Goal: Information Seeking & Learning: Learn about a topic

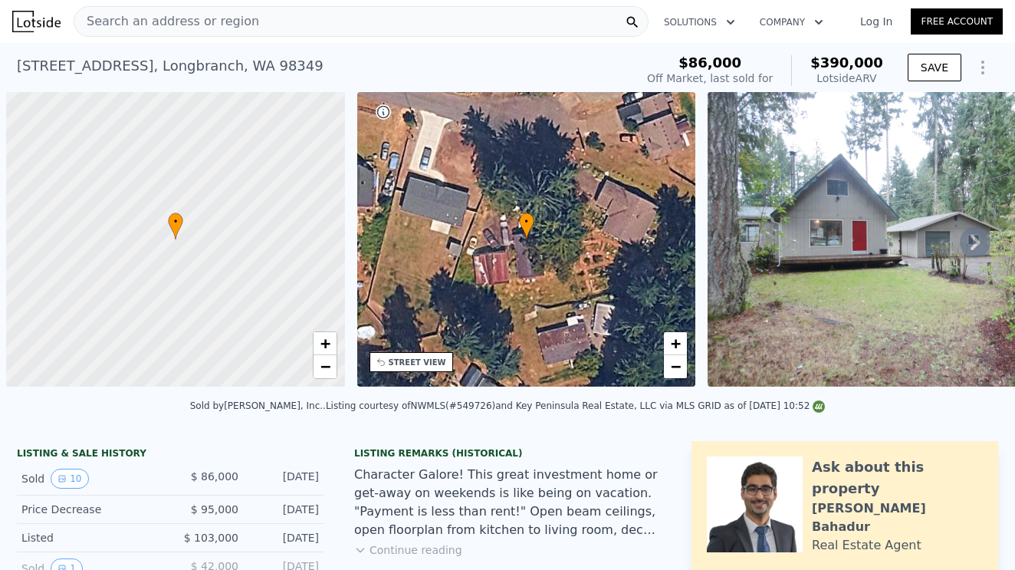
scroll to position [0, 6]
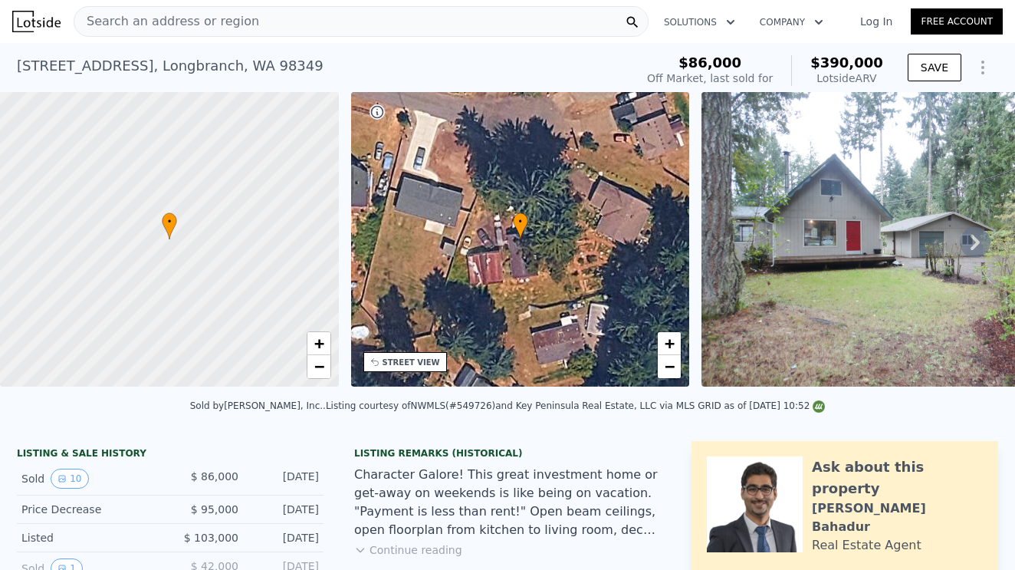
click at [286, 27] on div "Search an address or region" at bounding box center [361, 21] width 575 height 31
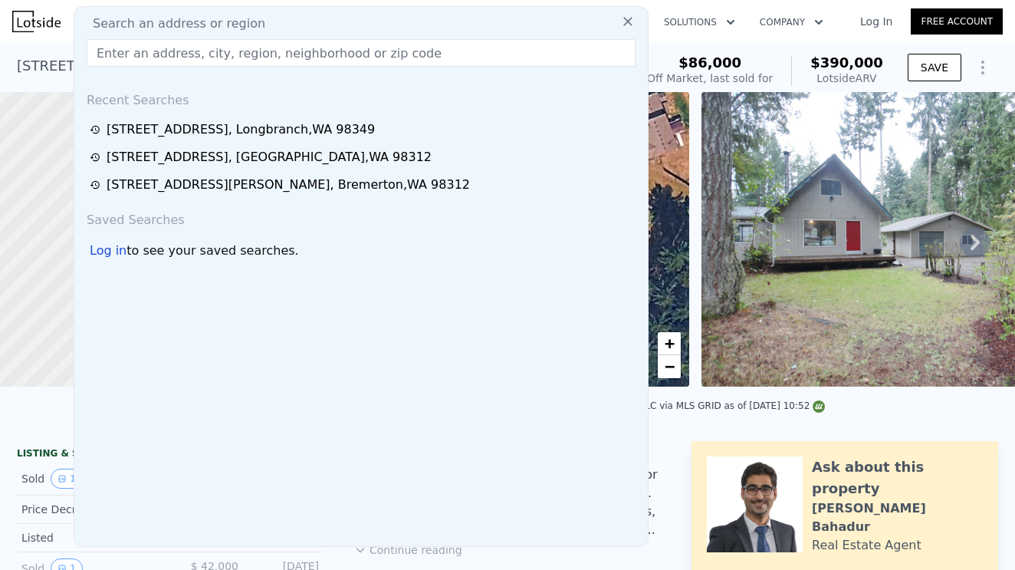
click at [140, 51] on input "text" at bounding box center [361, 53] width 549 height 28
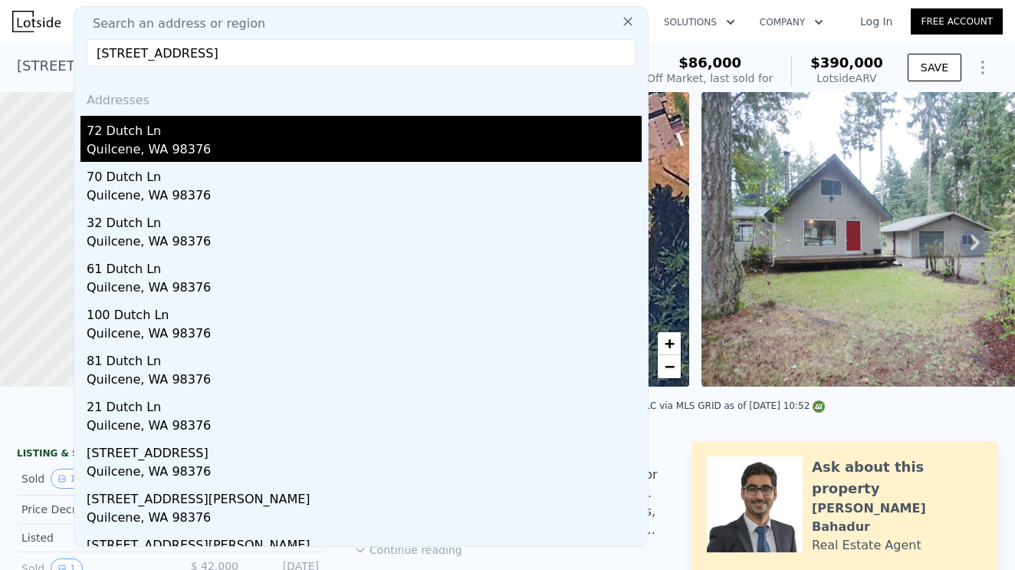
type input "[STREET_ADDRESS]"
click at [157, 139] on div "72 Dutch Ln" at bounding box center [364, 128] width 555 height 25
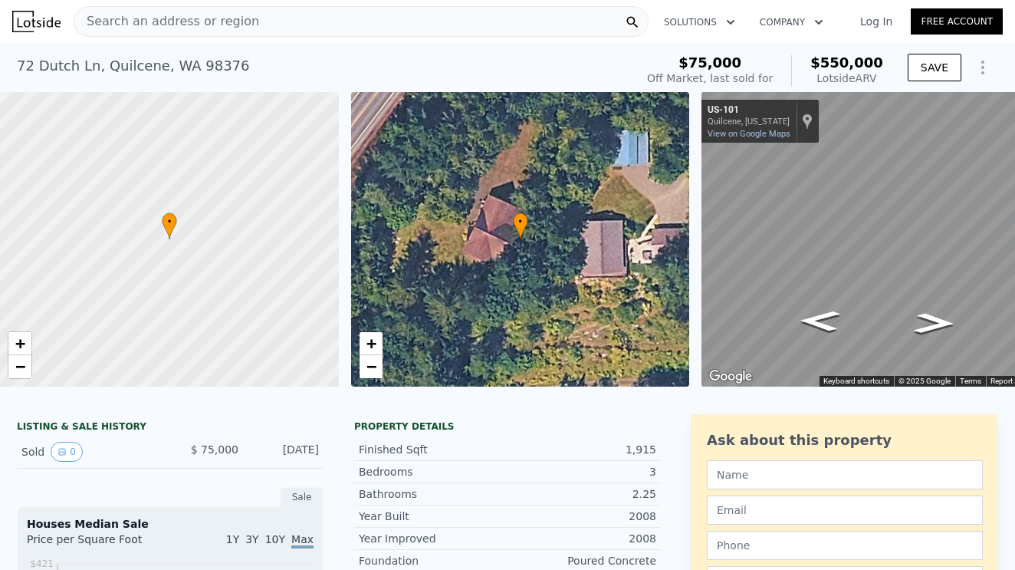
click at [141, 28] on span "Search an address or region" at bounding box center [166, 21] width 185 height 18
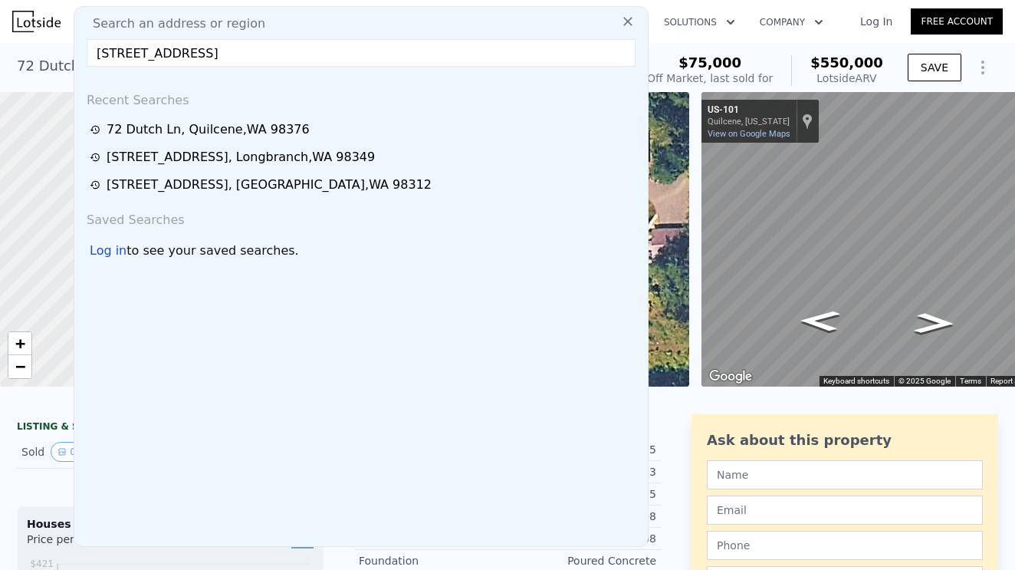
click at [125, 54] on input "[STREET_ADDRESS]" at bounding box center [361, 53] width 549 height 28
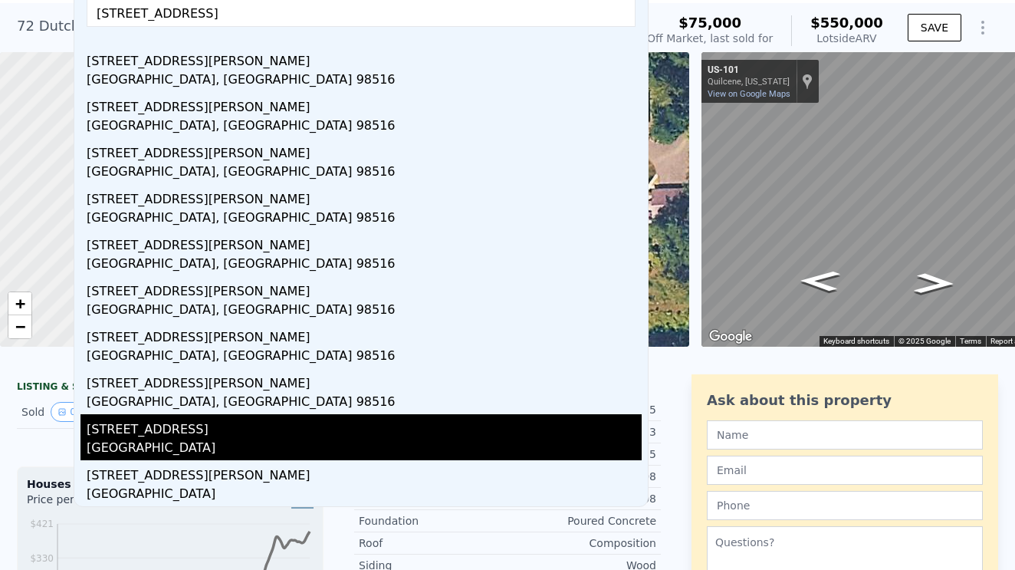
scroll to position [54, 0]
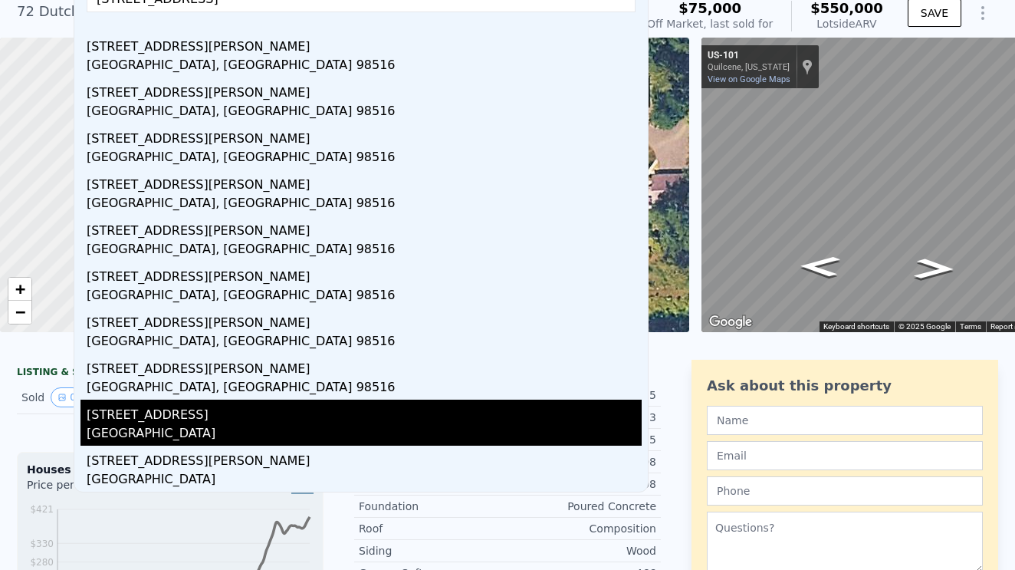
type input "[STREET_ADDRESS]"
click at [180, 425] on div "[GEOGRAPHIC_DATA]" at bounding box center [364, 434] width 555 height 21
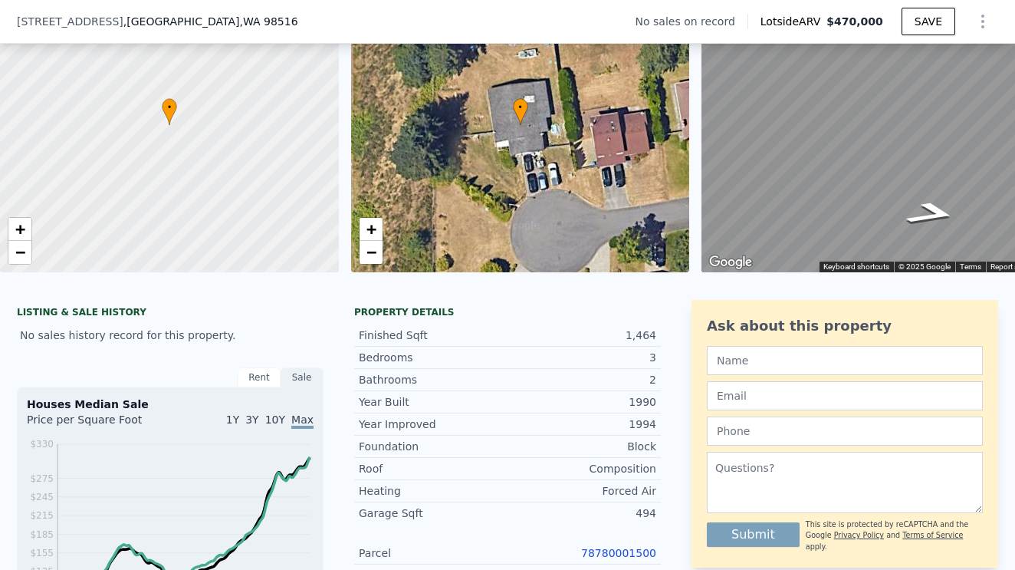
scroll to position [311, 0]
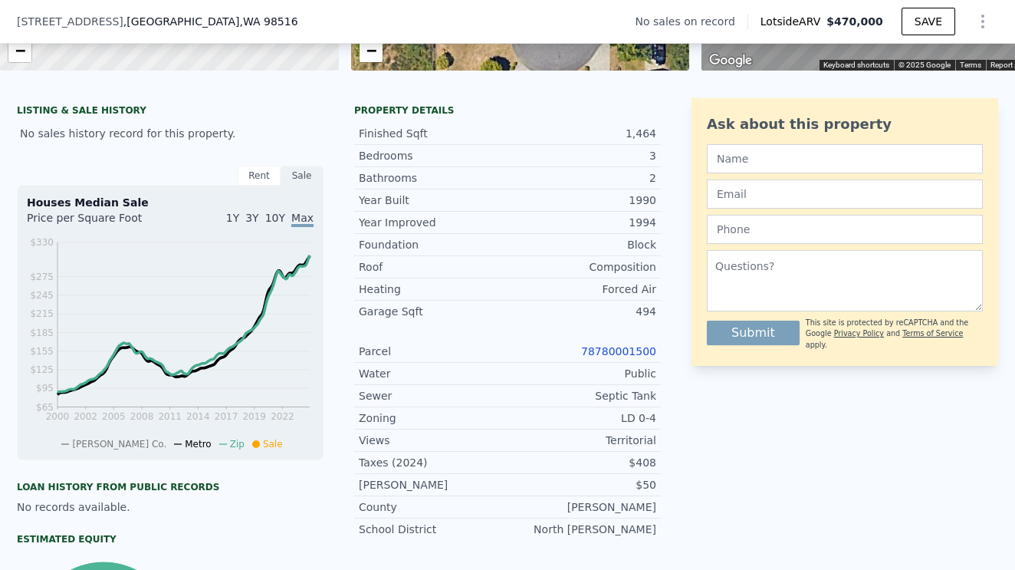
click at [607, 352] on link "78780001500" at bounding box center [618, 351] width 75 height 12
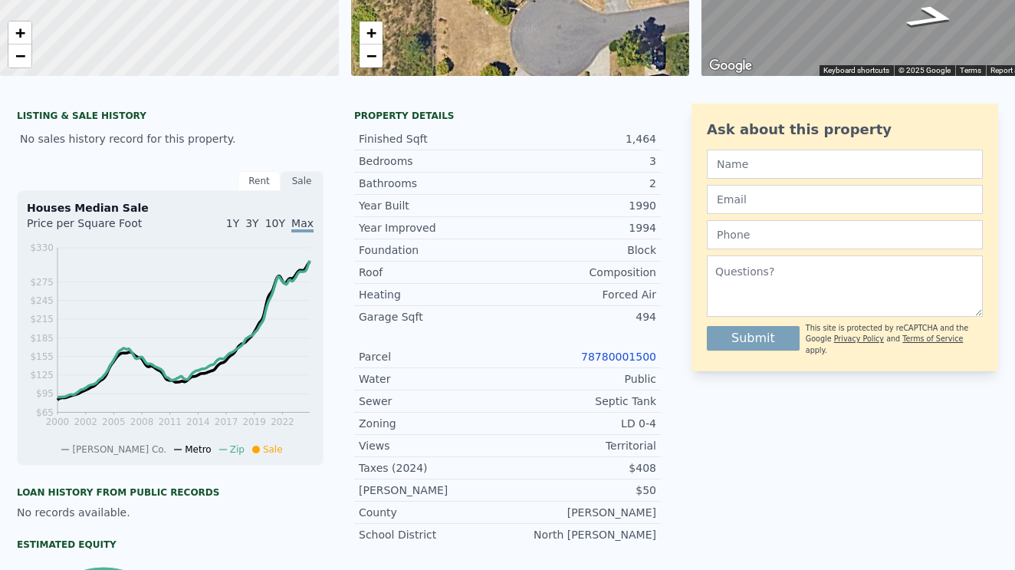
scroll to position [0, 0]
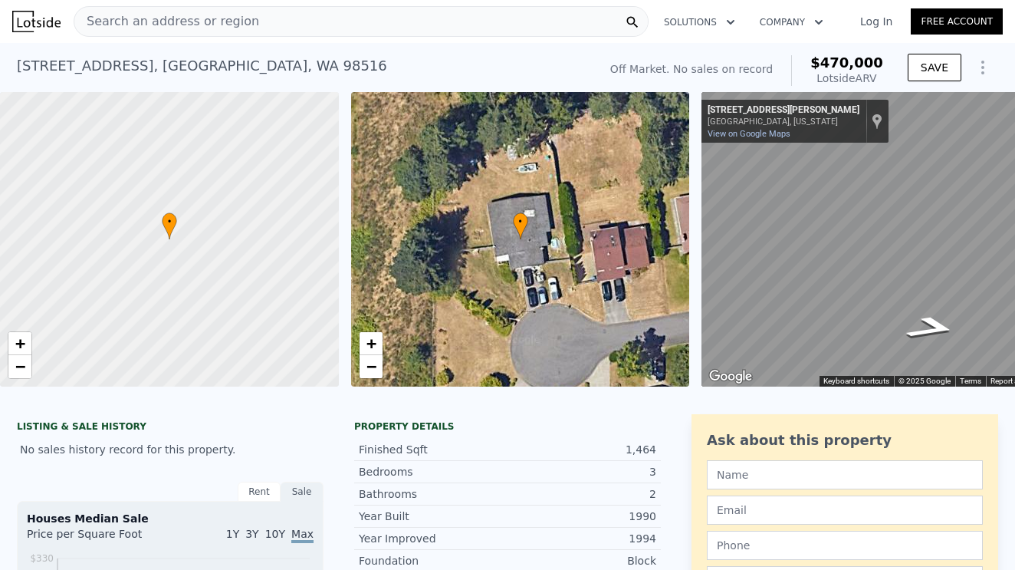
click at [262, 22] on div "Search an address or region" at bounding box center [361, 21] width 575 height 31
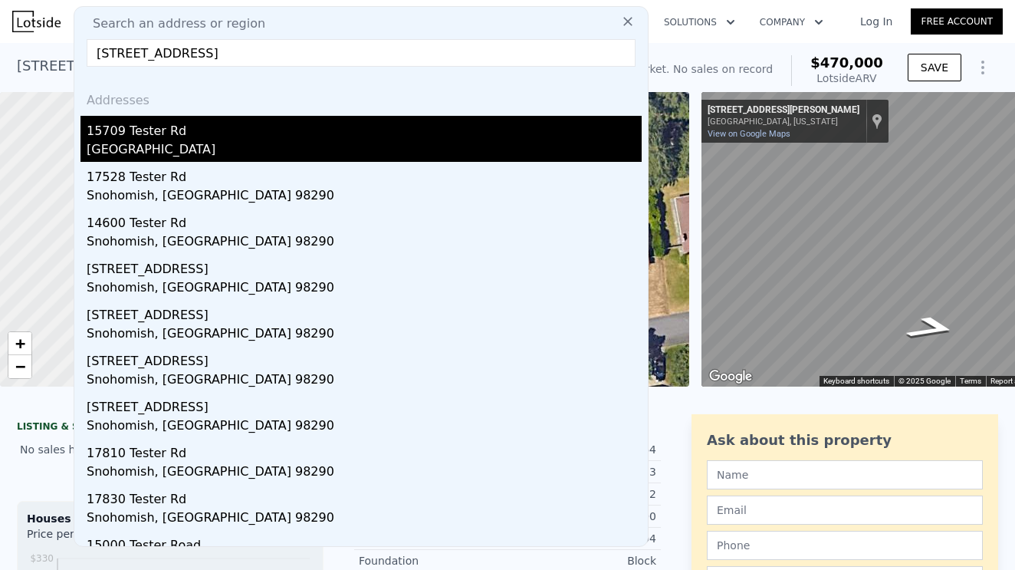
type input "[STREET_ADDRESS]"
click at [151, 146] on div "[GEOGRAPHIC_DATA]" at bounding box center [364, 150] width 555 height 21
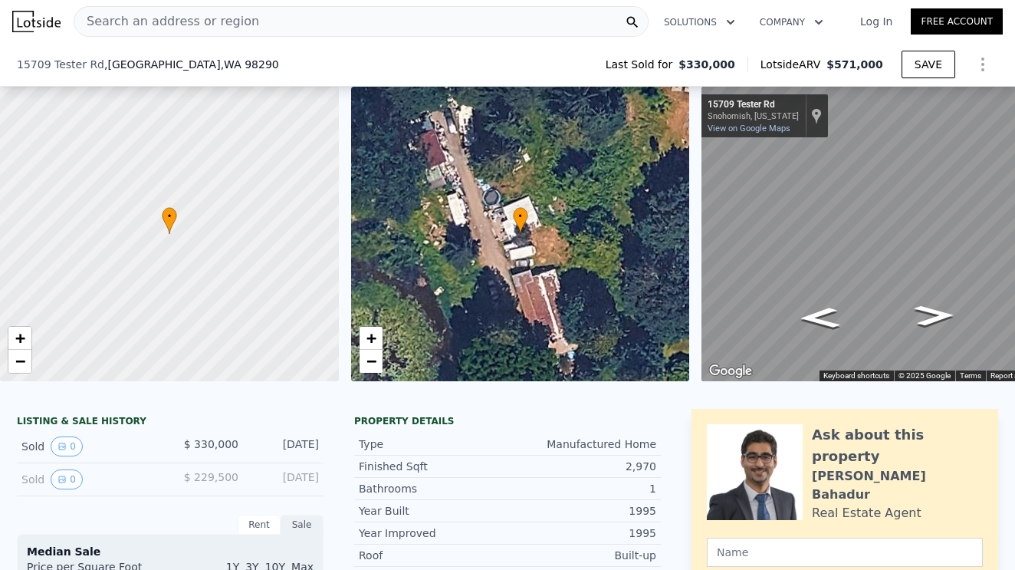
scroll to position [212, 0]
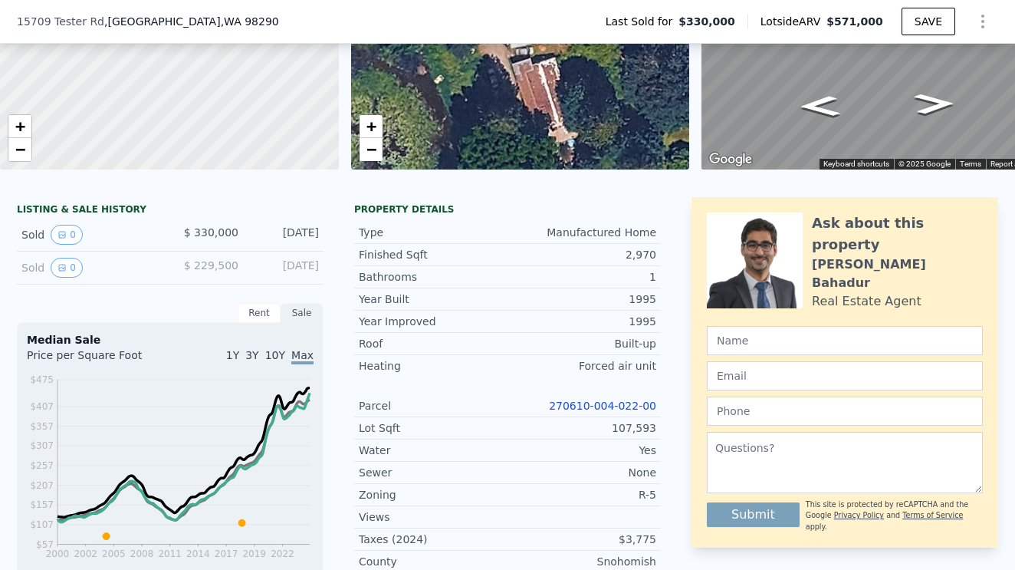
click at [587, 413] on div "Parcel 270610-004-022-00" at bounding box center [507, 406] width 307 height 22
click at [597, 407] on link "270610-004-022-00" at bounding box center [602, 406] width 107 height 12
drag, startPoint x: 547, startPoint y: 398, endPoint x: 667, endPoint y: 410, distance: 120.2
click at [667, 410] on div "LISTING & SALE HISTORY Sold 0 $ 330,000 [DATE] Sold 0 $ 229,500 [DATE] Rent Sal…" at bounding box center [508, 543] width 982 height 692
copy link "270610-004-022-00"
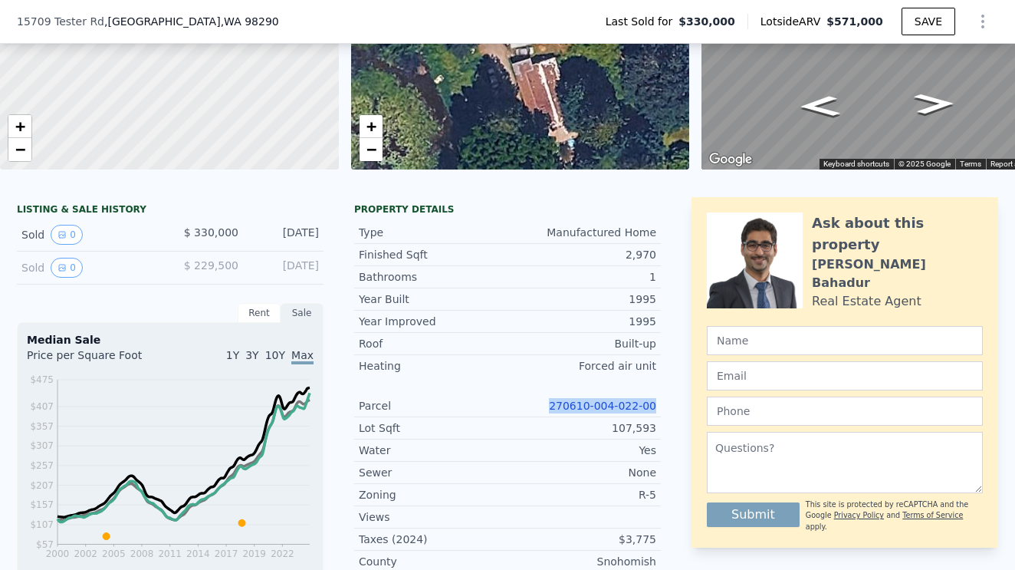
scroll to position [0, 0]
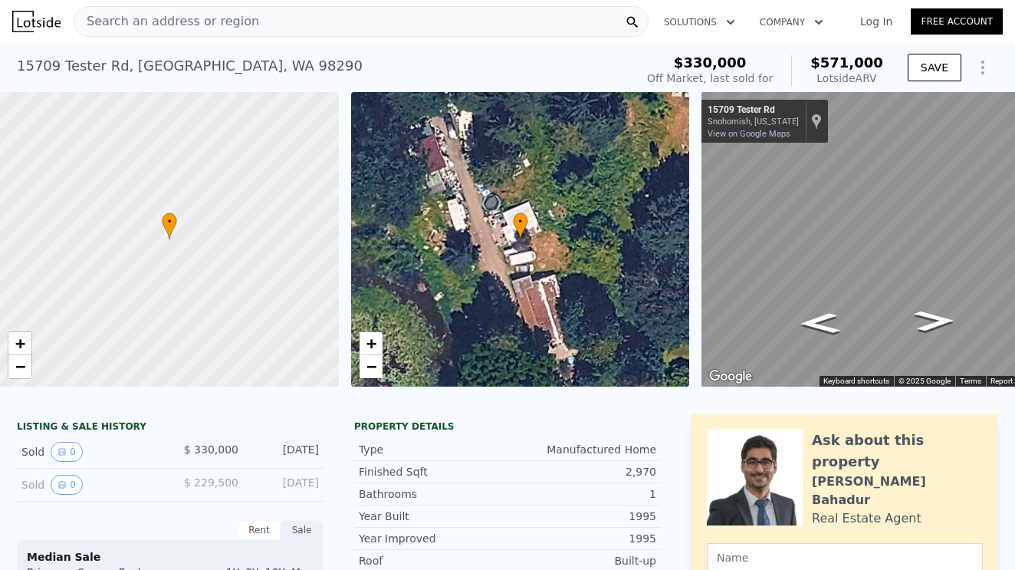
click at [197, 17] on span "Search an address or region" at bounding box center [166, 21] width 185 height 18
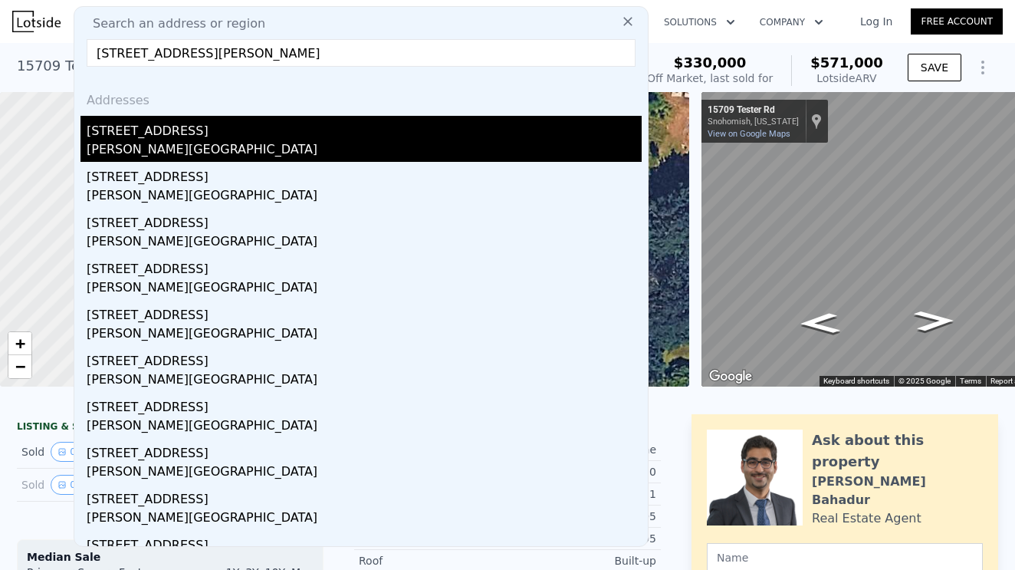
type input "[STREET_ADDRESS][PERSON_NAME]"
click at [156, 143] on div "[PERSON_NAME][GEOGRAPHIC_DATA]" at bounding box center [364, 150] width 555 height 21
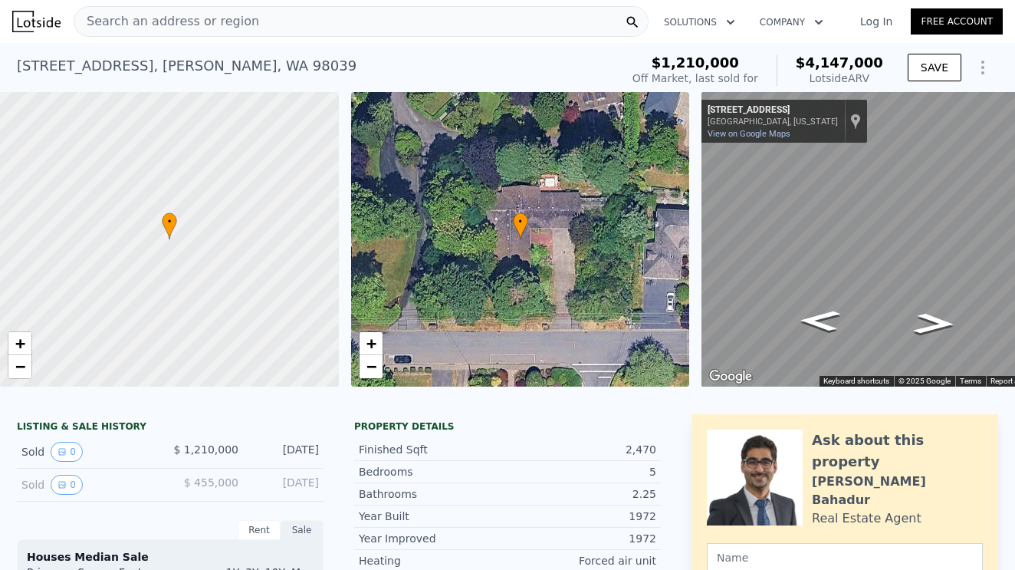
click at [123, 28] on span "Search an address or region" at bounding box center [166, 21] width 185 height 18
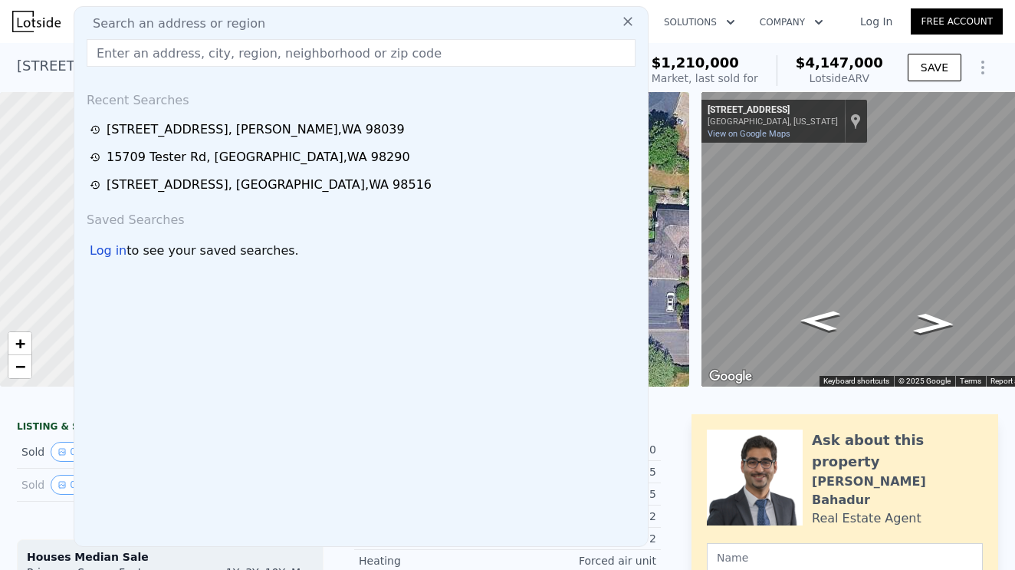
click at [237, 25] on span "Search an address or region" at bounding box center [173, 24] width 185 height 18
click at [110, 53] on input "text" at bounding box center [361, 53] width 549 height 28
paste input "[STREET_ADDRESS]"
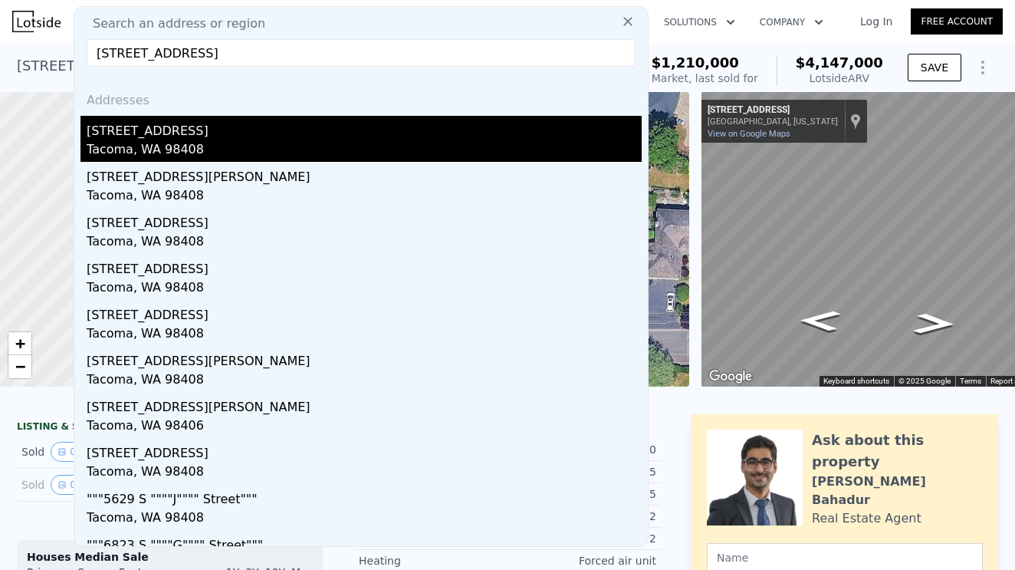
type input "[STREET_ADDRESS]"
click at [134, 134] on div "[STREET_ADDRESS]" at bounding box center [364, 128] width 555 height 25
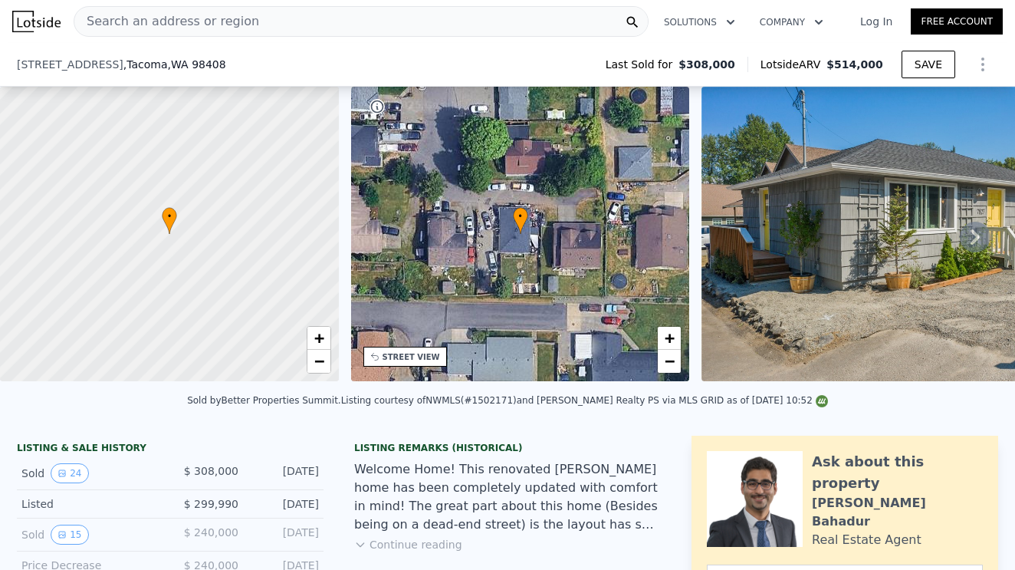
scroll to position [516, 0]
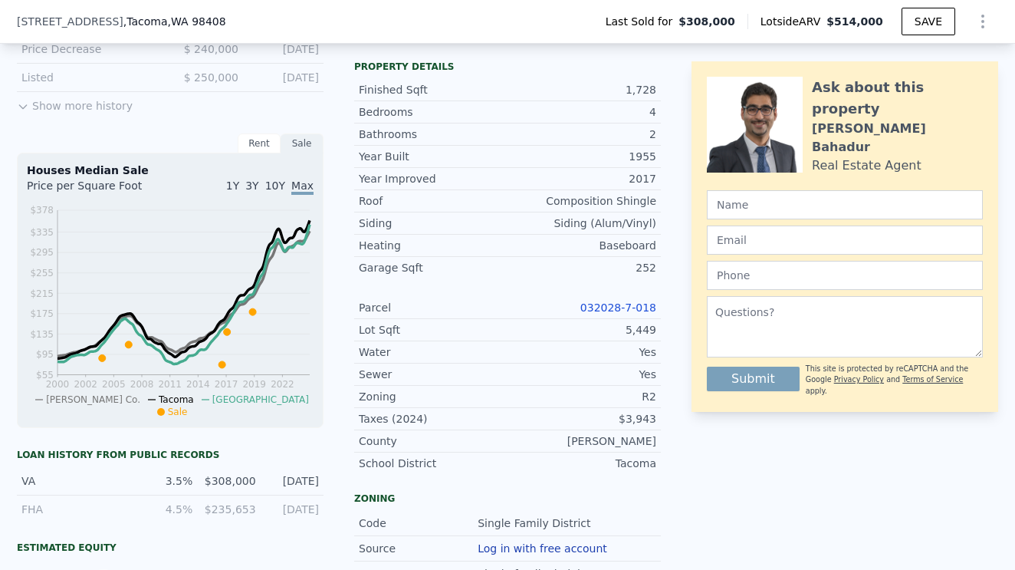
click at [637, 305] on link "032028-7-018" at bounding box center [619, 307] width 76 height 12
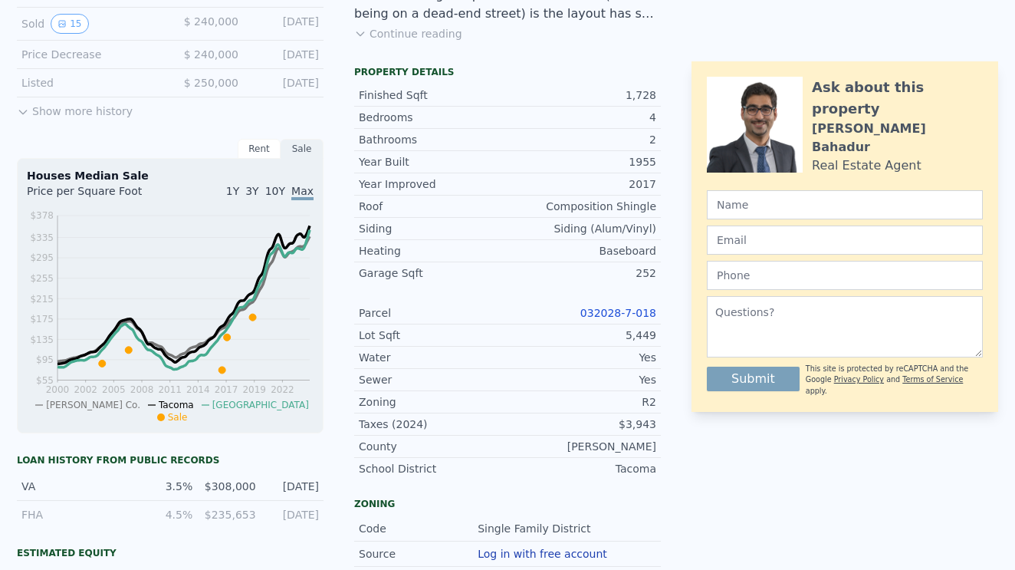
scroll to position [0, 0]
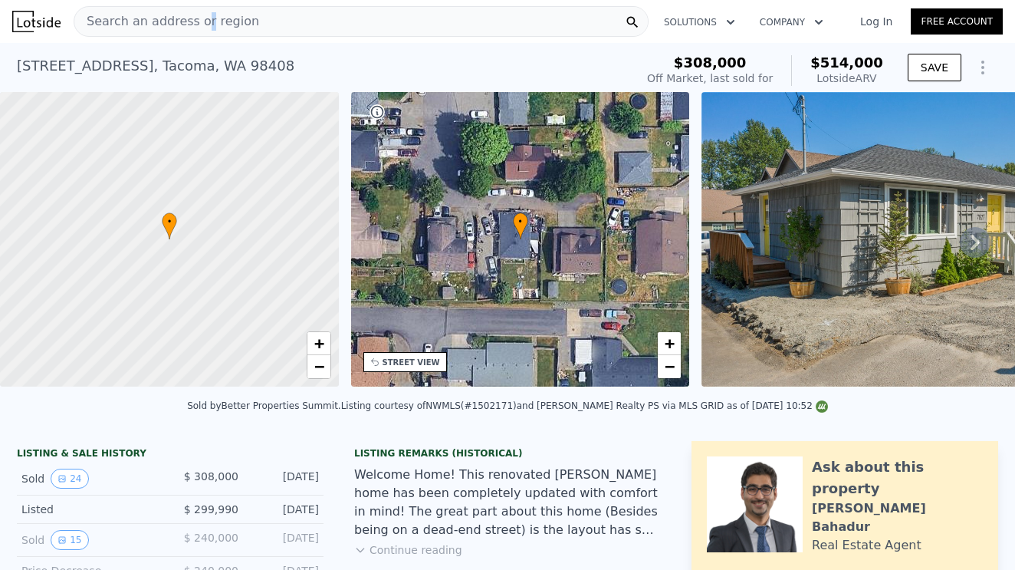
click at [202, 27] on span "Search an address or region" at bounding box center [166, 21] width 185 height 18
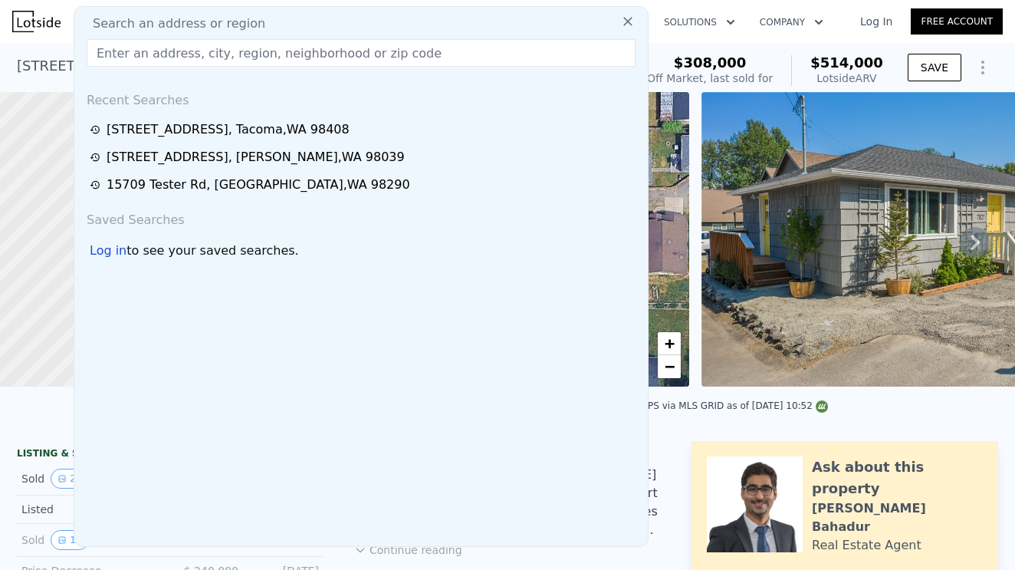
click at [277, 24] on div "Search an address or region" at bounding box center [361, 24] width 561 height 18
click at [135, 55] on input "text" at bounding box center [361, 53] width 549 height 28
paste input "[STREET_ADDRESS]"
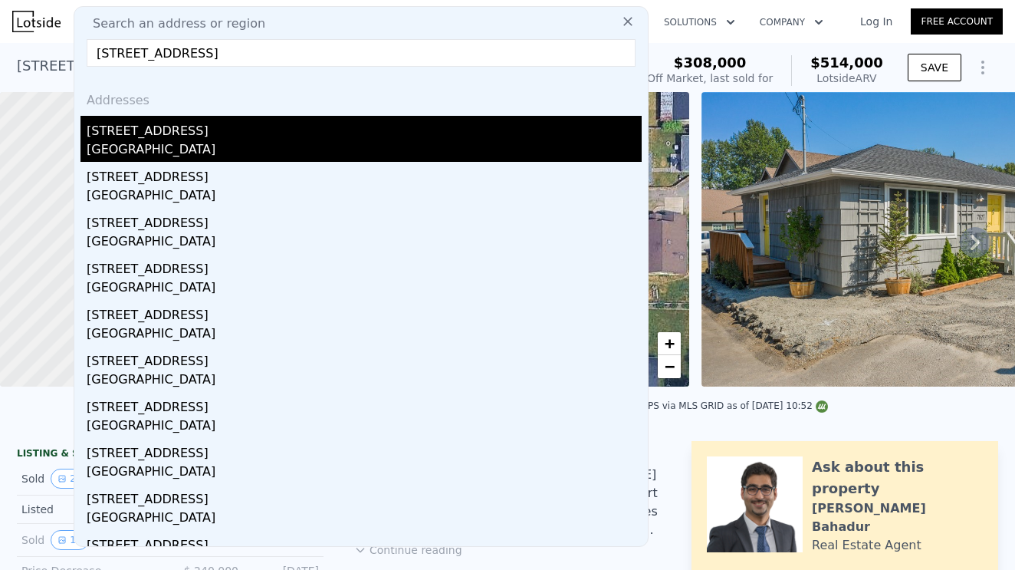
type input "[STREET_ADDRESS]"
click at [166, 137] on div "[STREET_ADDRESS]" at bounding box center [364, 128] width 555 height 25
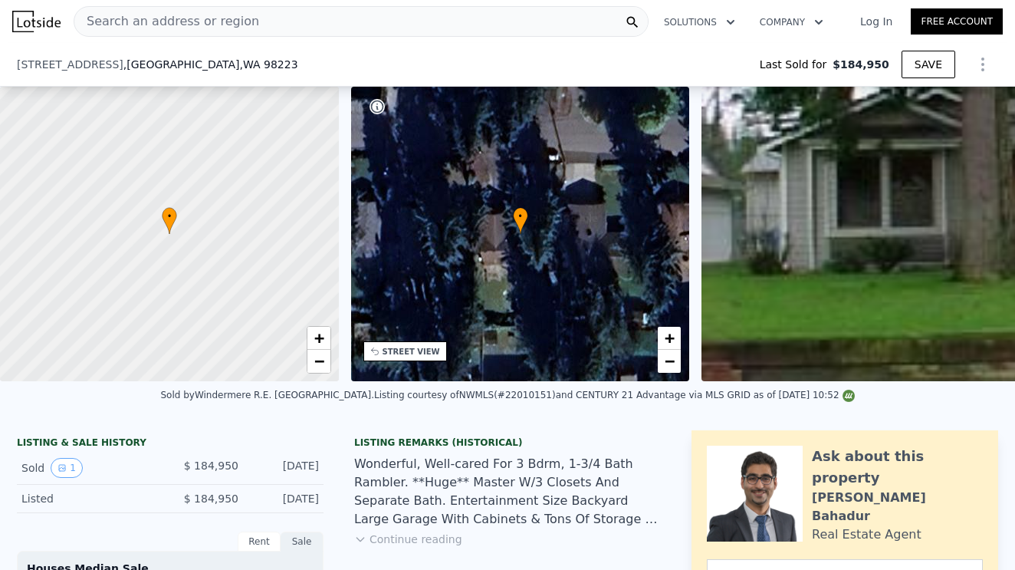
scroll to position [351, 0]
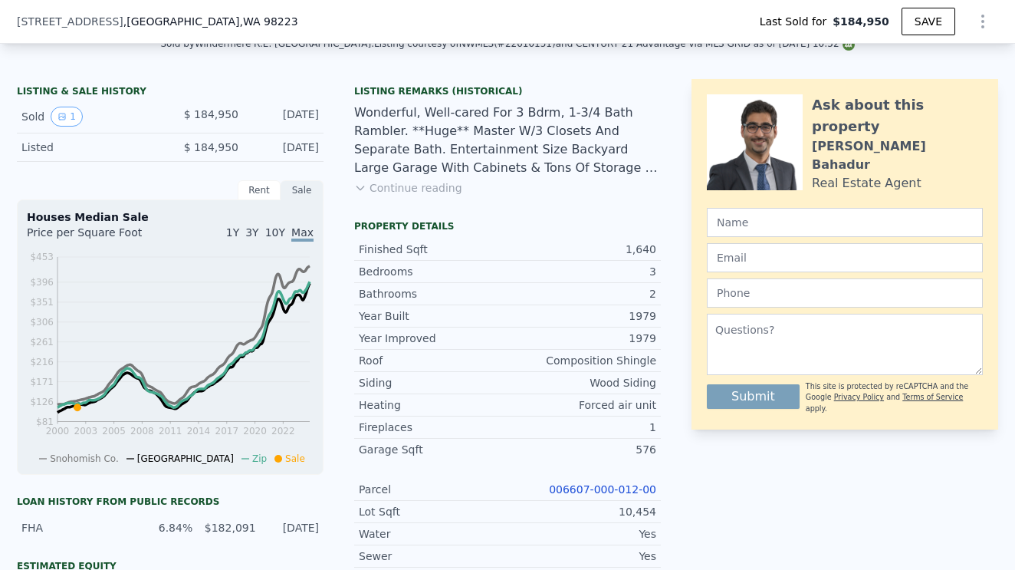
click at [630, 484] on link "006607-000-012-00" at bounding box center [602, 489] width 107 height 12
type input "$ 696,000"
type input "$ 445,840"
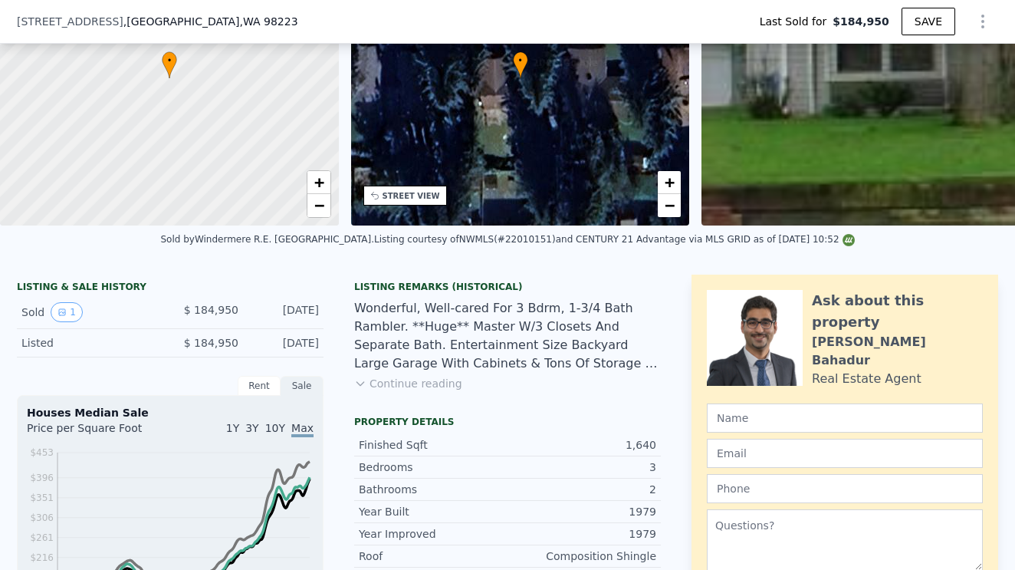
click at [241, 21] on div "[STREET_ADDRESS] Last Sold for $184,950 SAVE" at bounding box center [508, 21] width 982 height 43
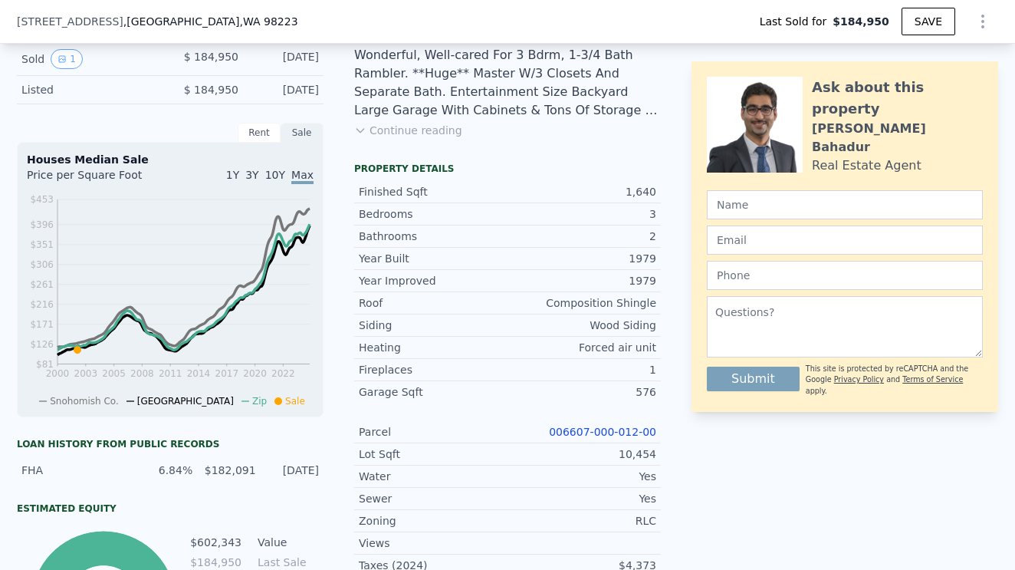
scroll to position [418, 0]
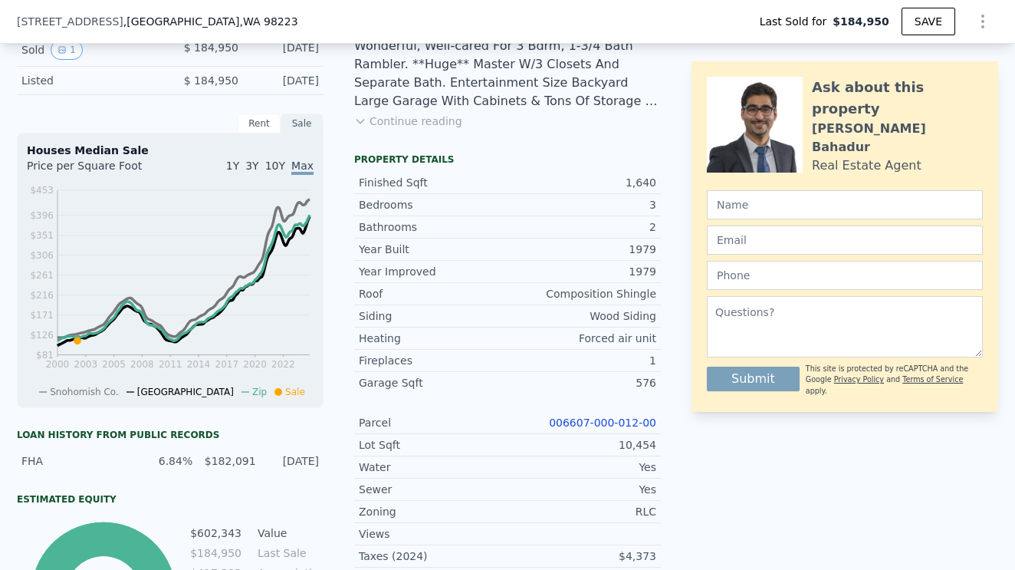
click at [607, 417] on link "006607-000-012-00" at bounding box center [602, 422] width 107 height 12
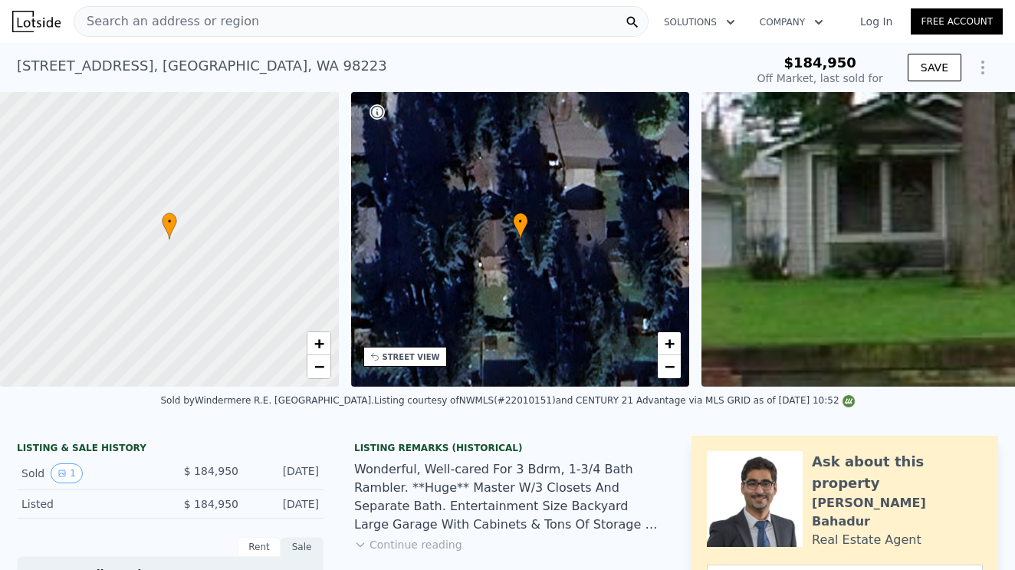
click at [222, 26] on span "Search an address or region" at bounding box center [166, 21] width 185 height 18
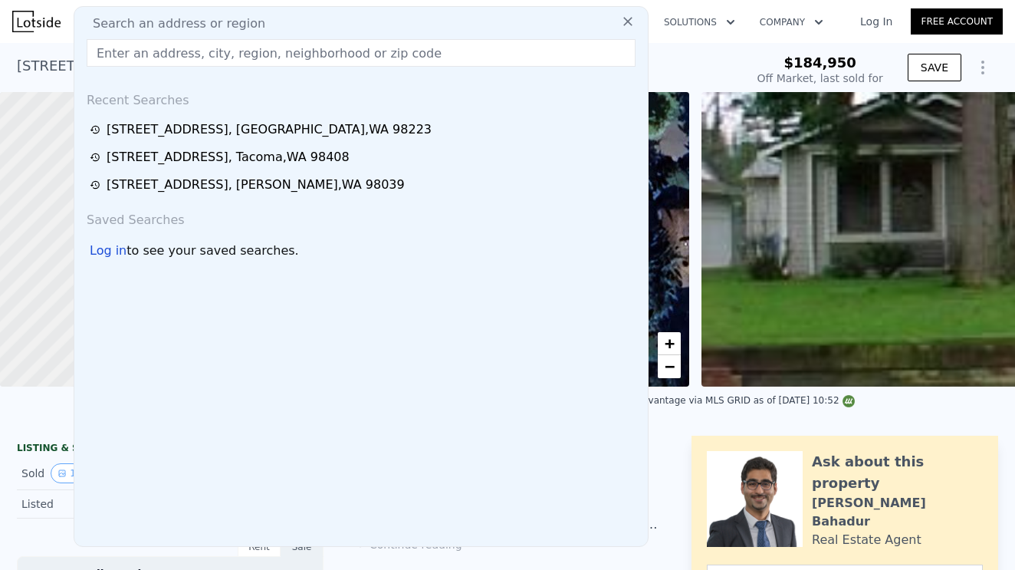
click at [125, 51] on input "text" at bounding box center [361, 53] width 549 height 28
paste input "[STREET_ADDRESS][PERSON_NAME],"
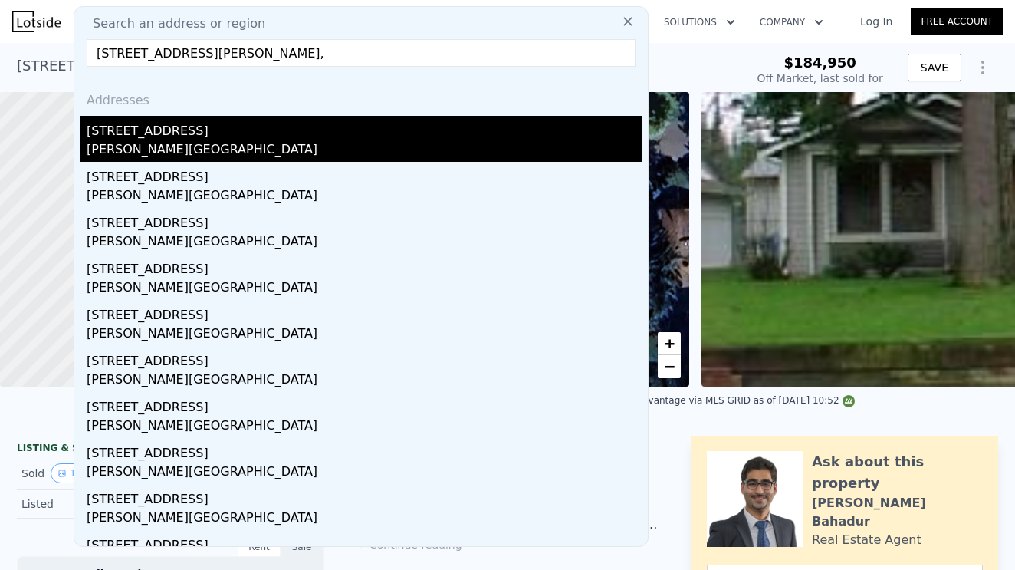
type input "[STREET_ADDRESS][PERSON_NAME],"
click at [161, 138] on div "[STREET_ADDRESS]" at bounding box center [364, 128] width 555 height 25
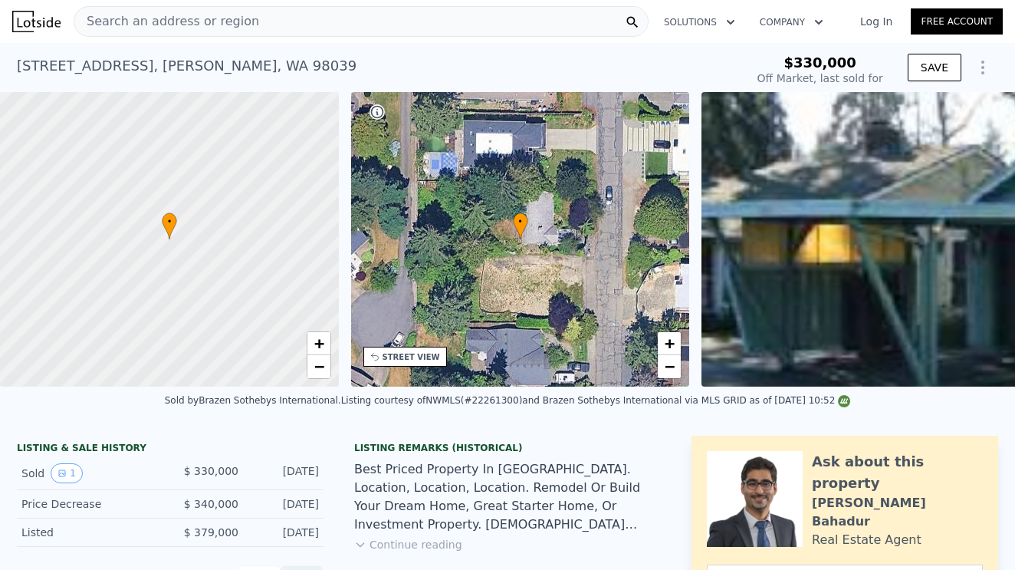
scroll to position [511, 0]
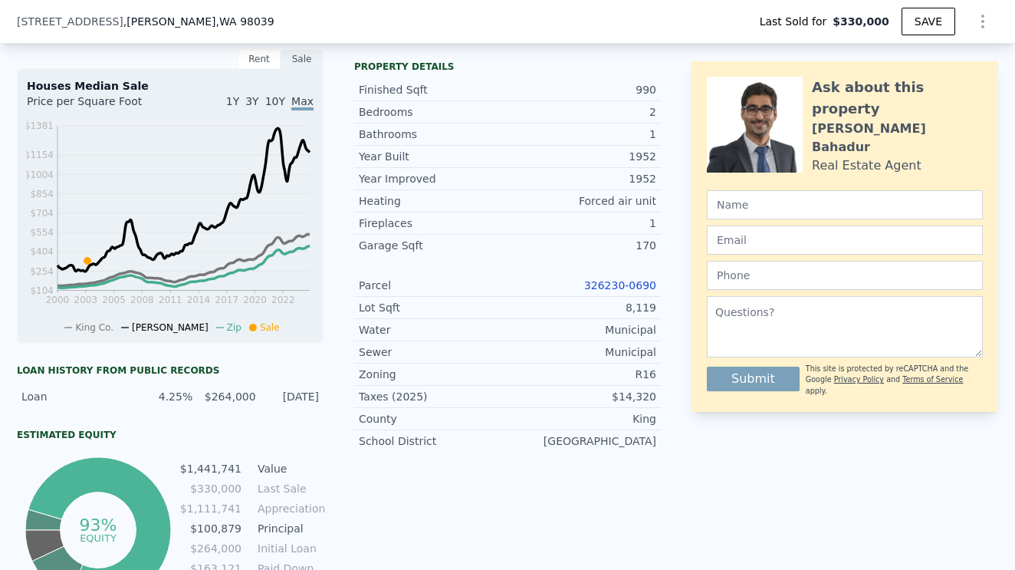
click at [640, 322] on div "Municipal" at bounding box center [582, 329] width 149 height 15
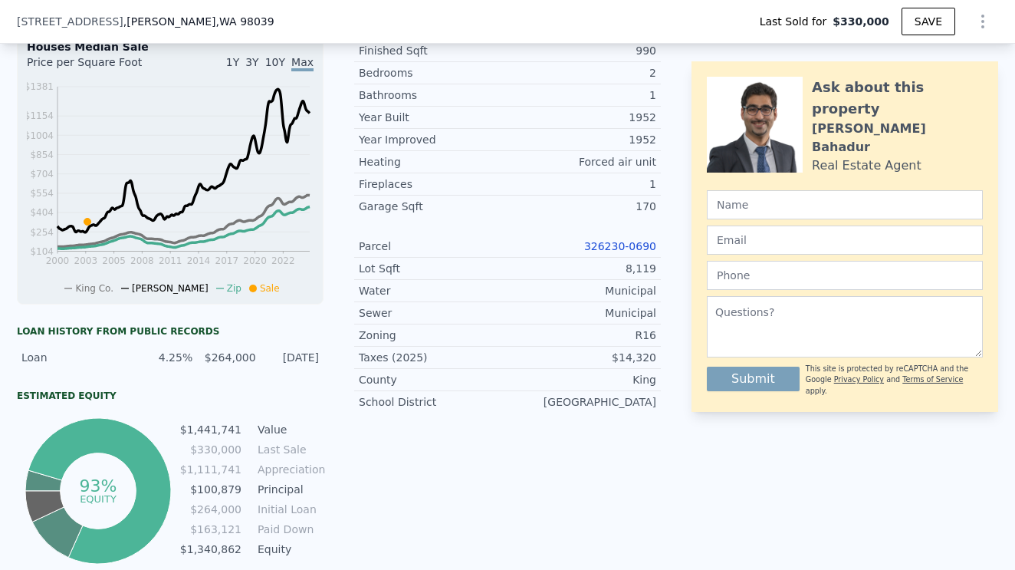
click at [634, 246] on link "326230-0690" at bounding box center [620, 246] width 72 height 12
type input "$ 1,514,000"
click at [240, 18] on div "[STREET_ADDRESS][PERSON_NAME] Last Sold for $330,000 SAVE" at bounding box center [508, 21] width 982 height 43
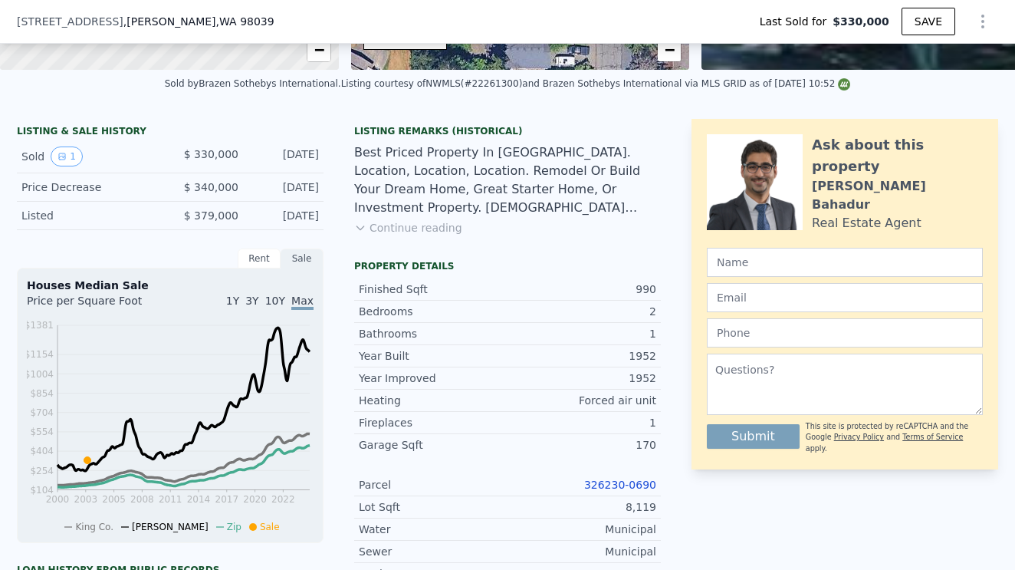
type input "$ 1,010,992"
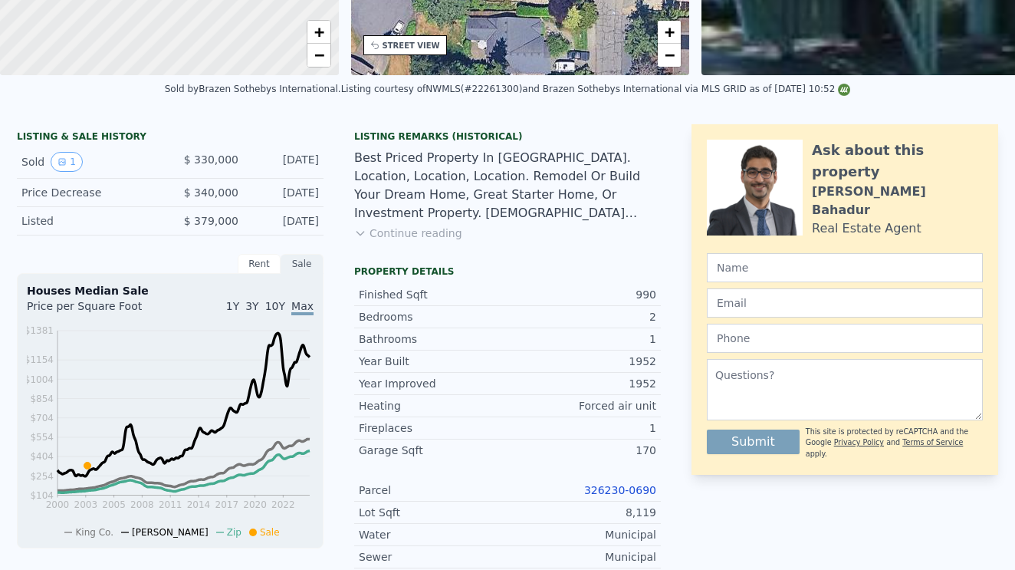
scroll to position [0, 0]
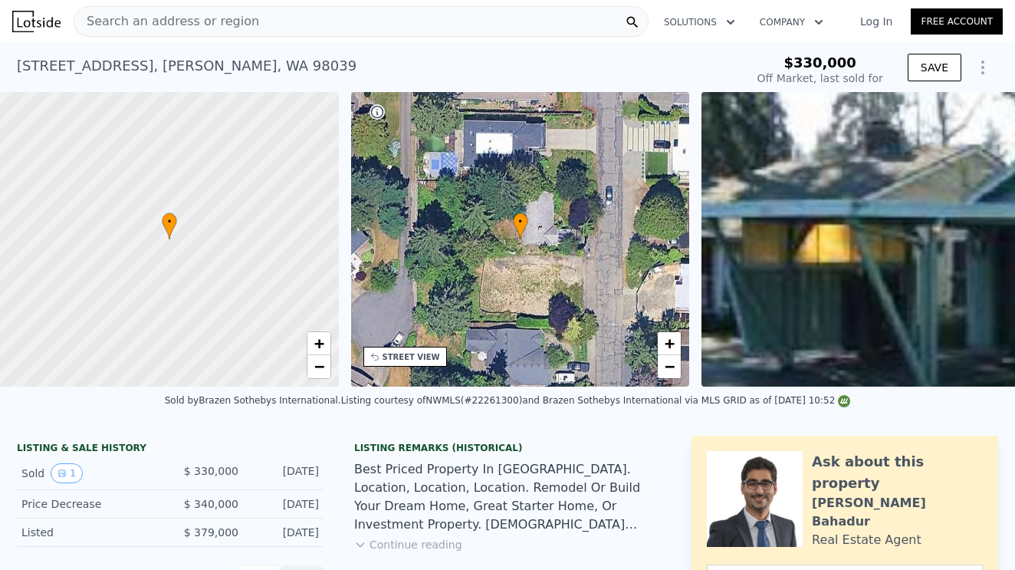
click at [136, 24] on span "Search an address or region" at bounding box center [166, 21] width 185 height 18
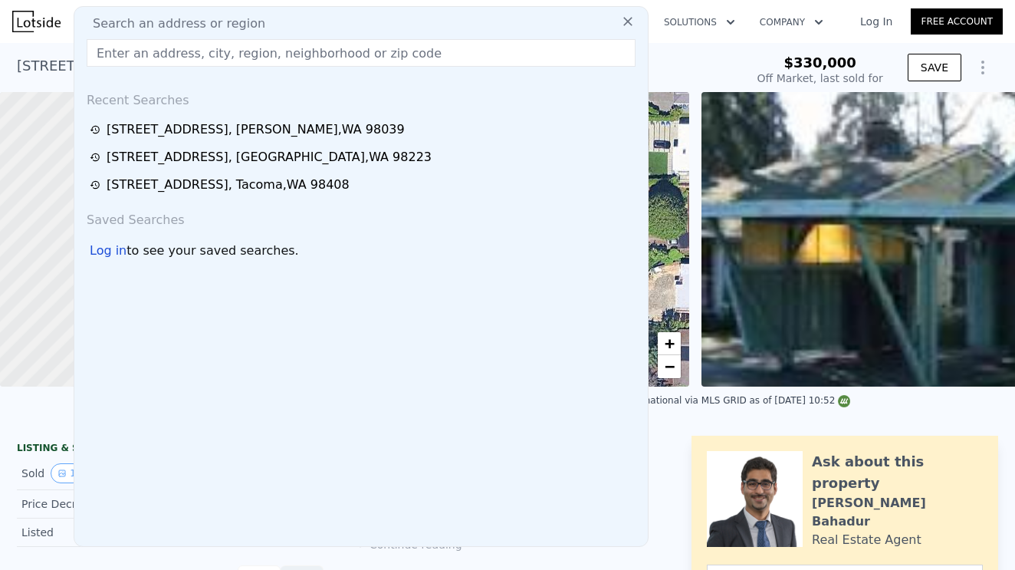
type input "[STREET_ADDRESS][PERSON_NAME]"
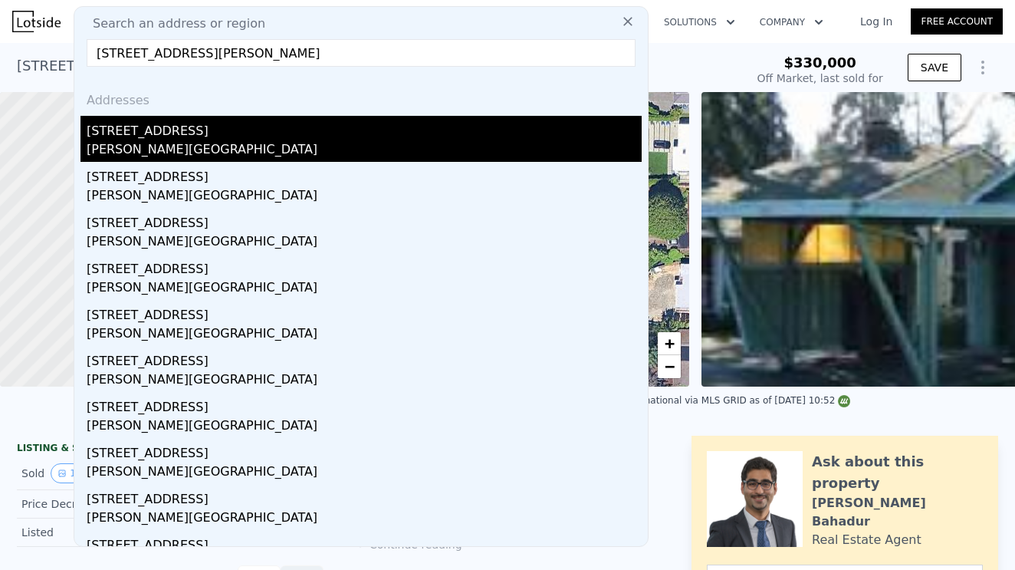
click at [151, 135] on div "[STREET_ADDRESS]" at bounding box center [364, 128] width 555 height 25
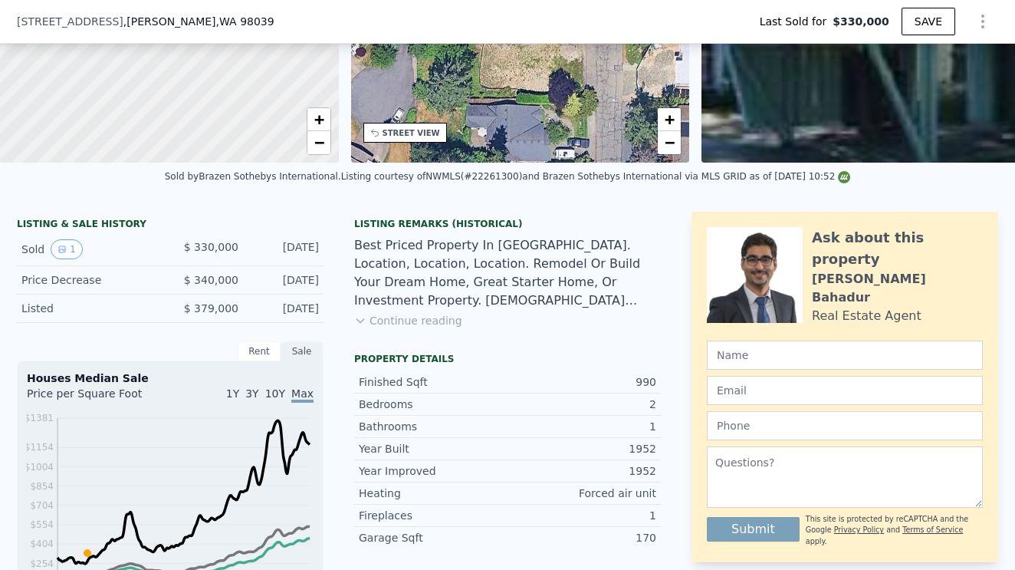
scroll to position [469, 0]
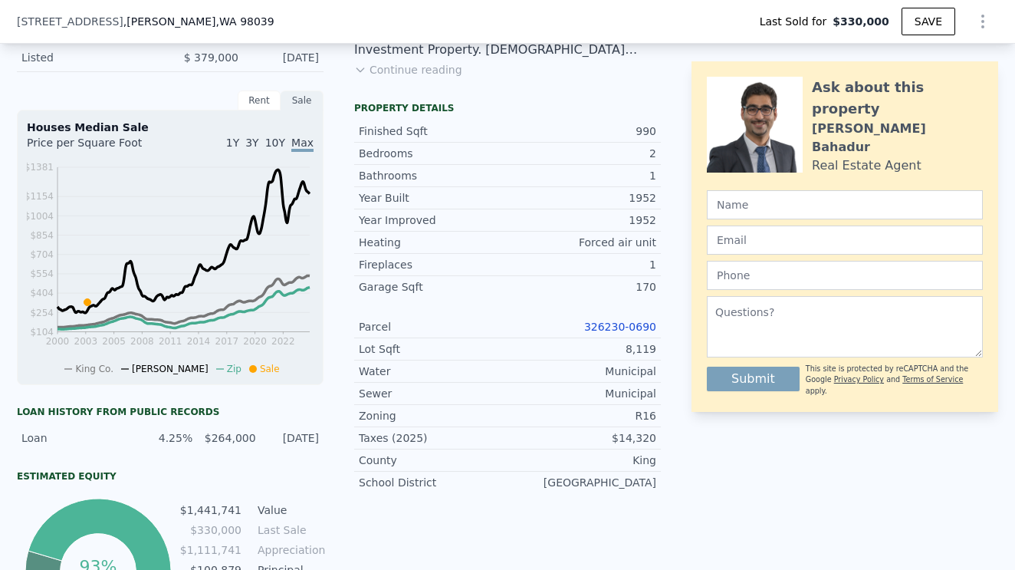
click at [640, 324] on link "326230-0690" at bounding box center [620, 327] width 72 height 12
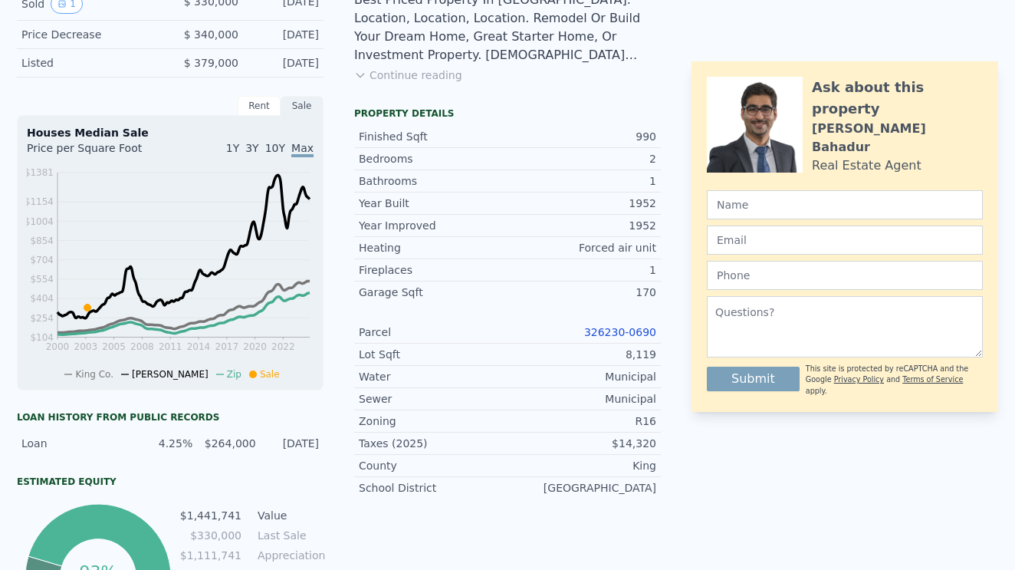
scroll to position [0, 0]
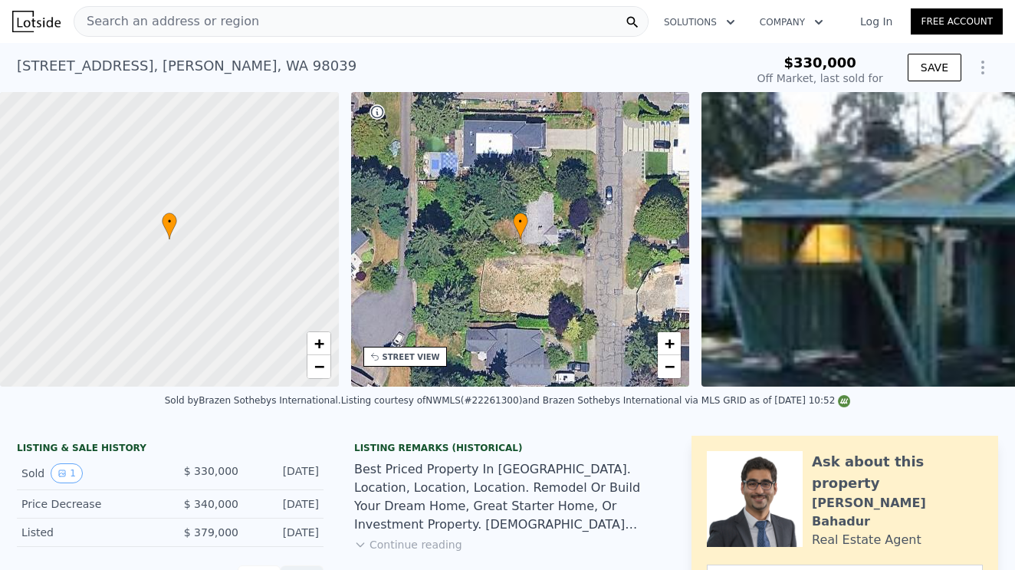
click at [124, 18] on span "Search an address or region" at bounding box center [166, 21] width 185 height 18
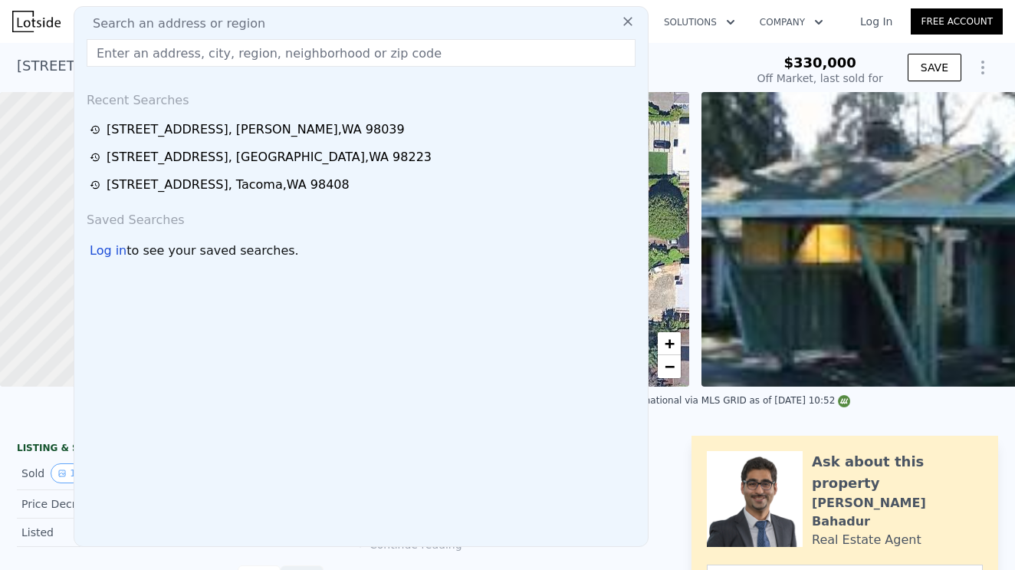
click at [108, 58] on input "text" at bounding box center [361, 53] width 549 height 28
paste input "[STREET_ADDRESS]"
type input "[STREET_ADDRESS]"
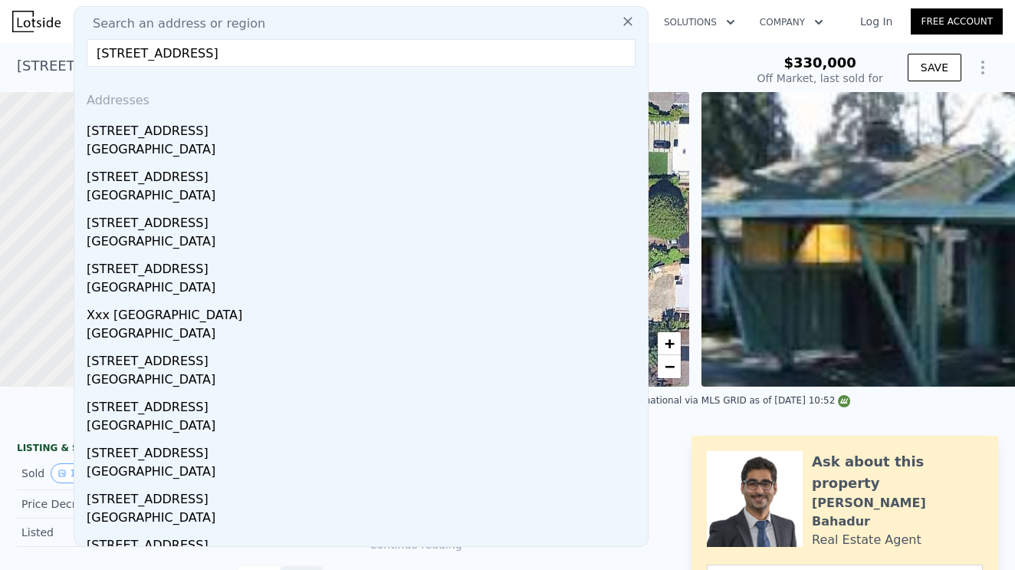
click at [325, 48] on input "[STREET_ADDRESS]" at bounding box center [361, 53] width 549 height 28
click at [373, 50] on input "[STREET_ADDRESS]" at bounding box center [361, 53] width 549 height 28
drag, startPoint x: 93, startPoint y: 51, endPoint x: 337, endPoint y: 73, distance: 245.6
click at [338, 73] on div "Search an address or region [STREET_ADDRESS] Addresses [STREET_ADDRESS][GEOGRAP…" at bounding box center [361, 276] width 575 height 541
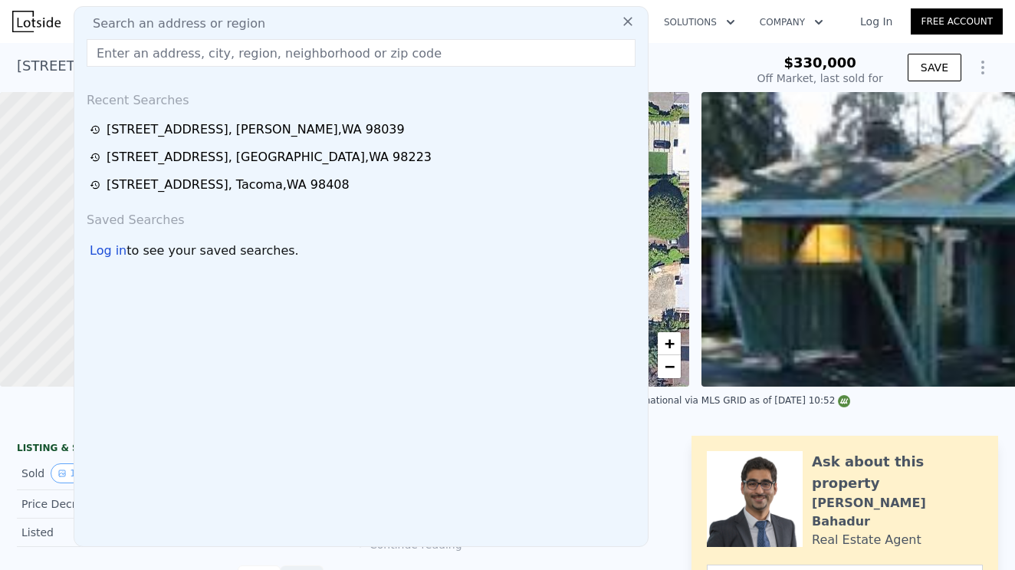
paste input "[STREET_ADDRESS]"
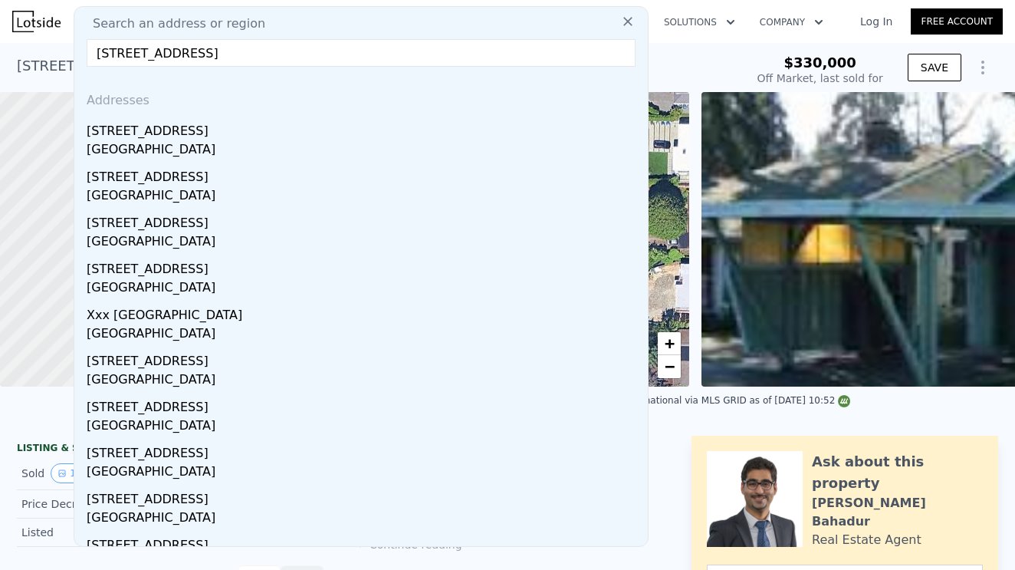
click at [396, 60] on input "[STREET_ADDRESS]" at bounding box center [361, 53] width 549 height 28
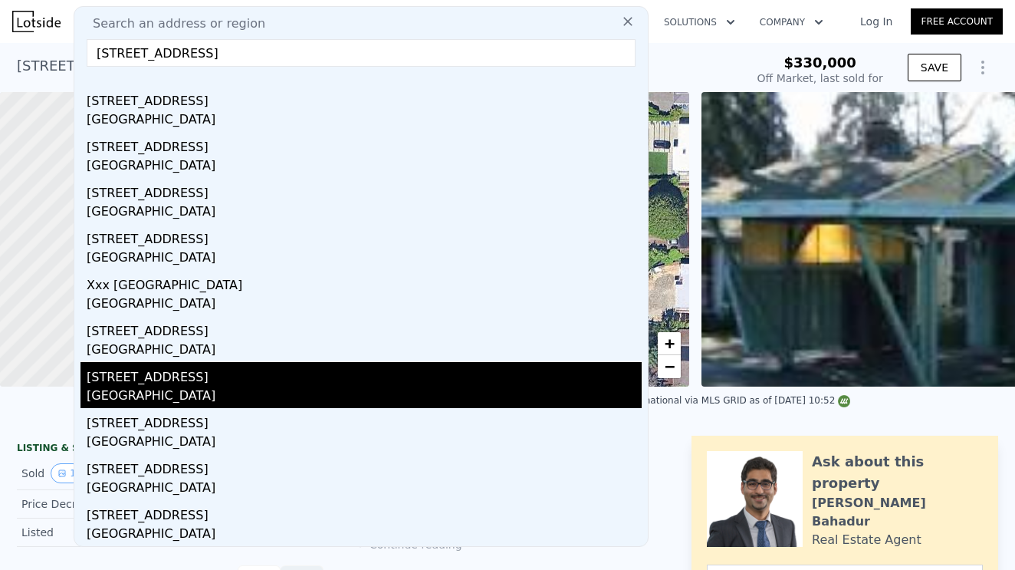
scroll to position [30, 0]
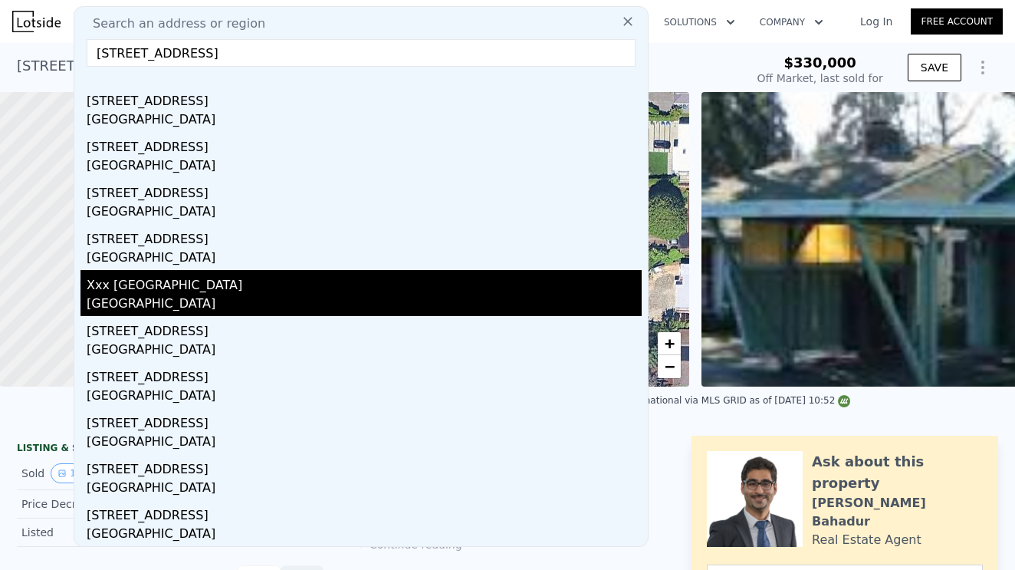
type input "[STREET_ADDRESS]"
click at [143, 299] on div "[GEOGRAPHIC_DATA]" at bounding box center [364, 305] width 555 height 21
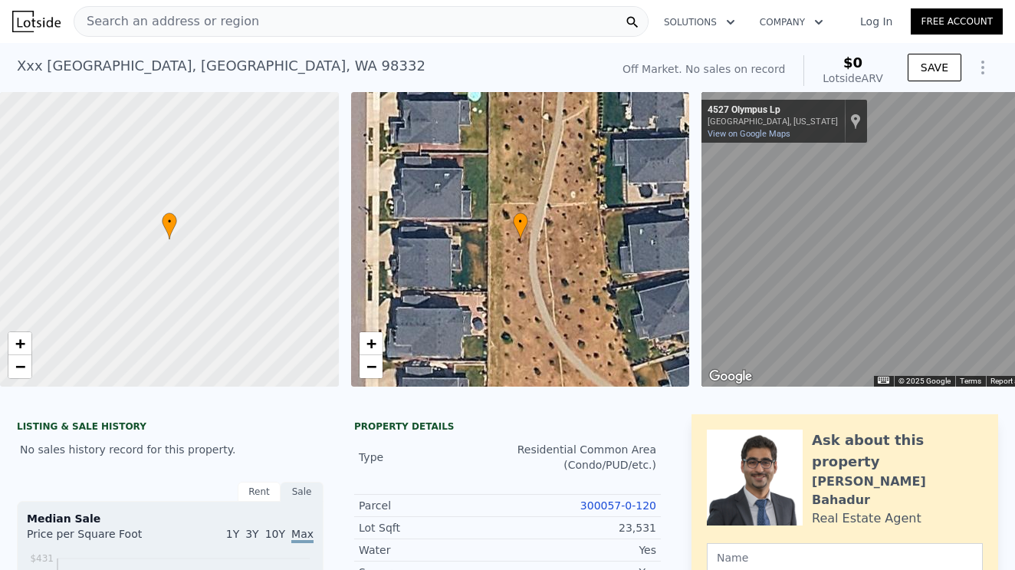
scroll to position [41, 0]
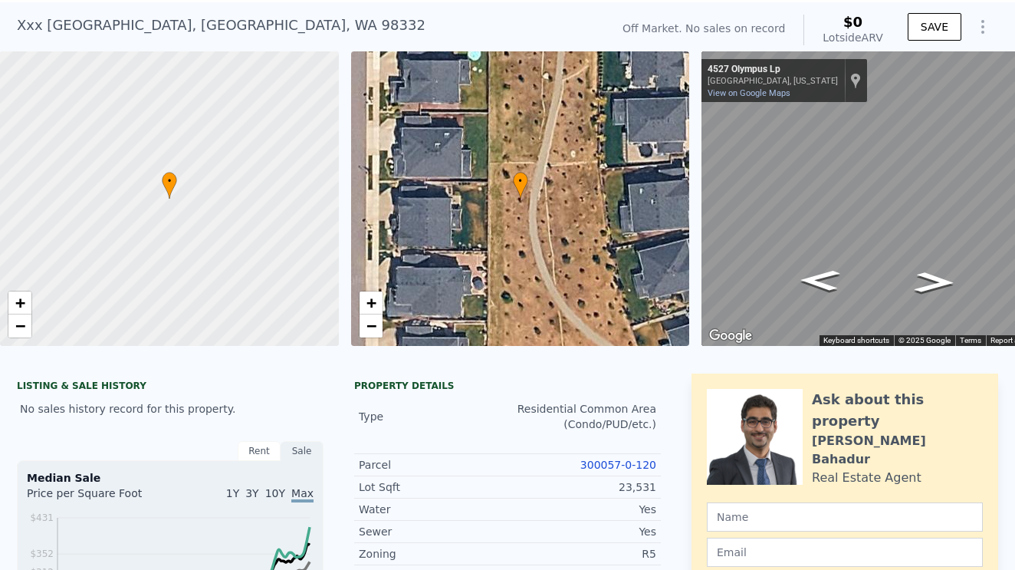
click at [621, 462] on link "300057-0-120" at bounding box center [619, 465] width 76 height 12
